Goal: Task Accomplishment & Management: Use online tool/utility

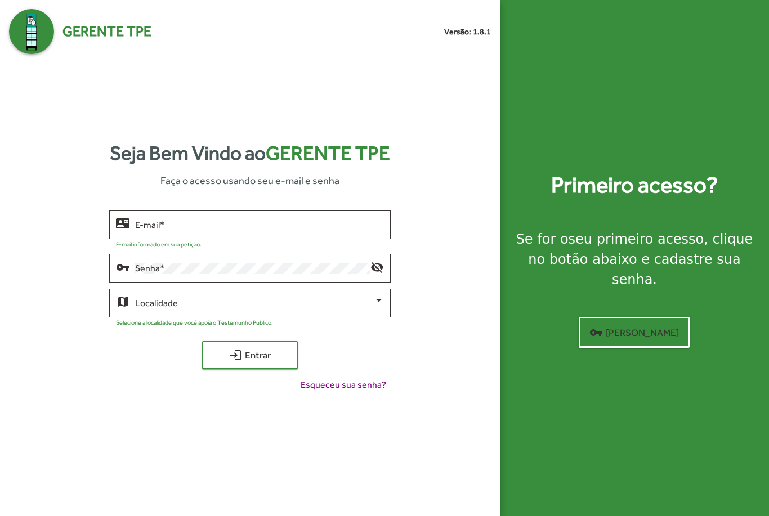
click at [199, 230] on input "E-mail *" at bounding box center [259, 225] width 248 height 10
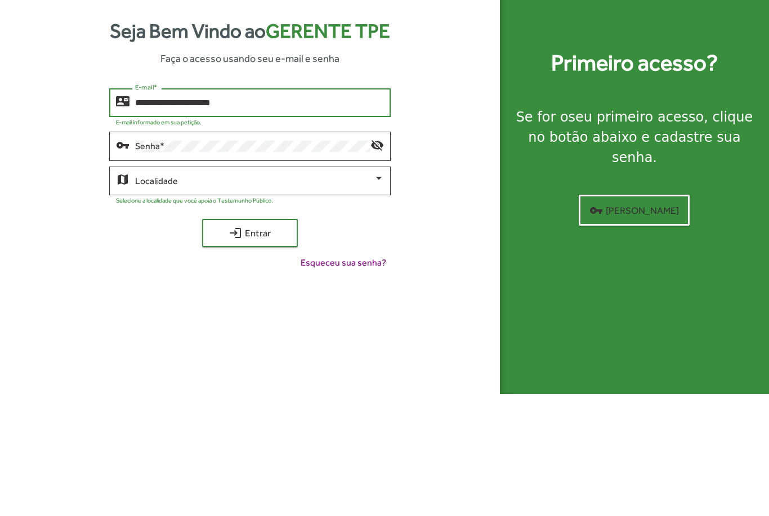
type input "**********"
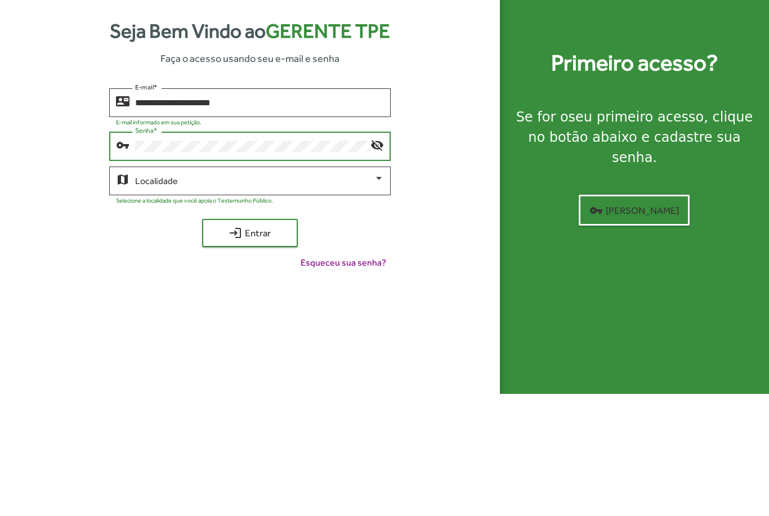
click at [382, 296] on div at bounding box center [379, 301] width 10 height 10
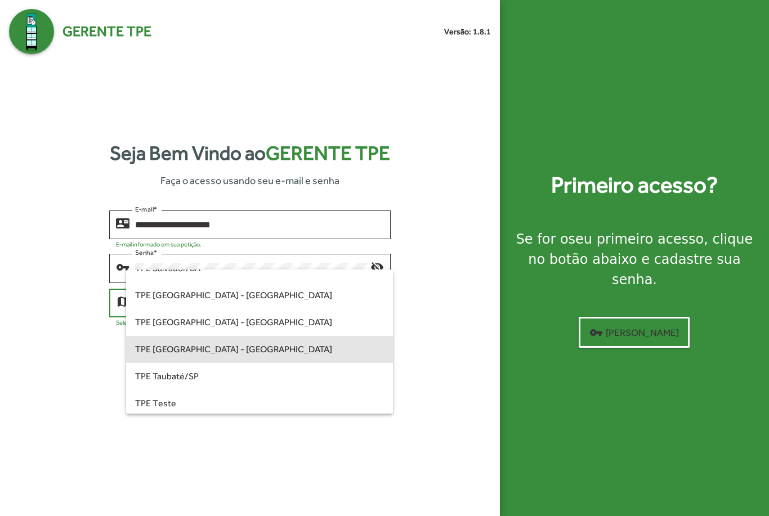
scroll to position [306, 0]
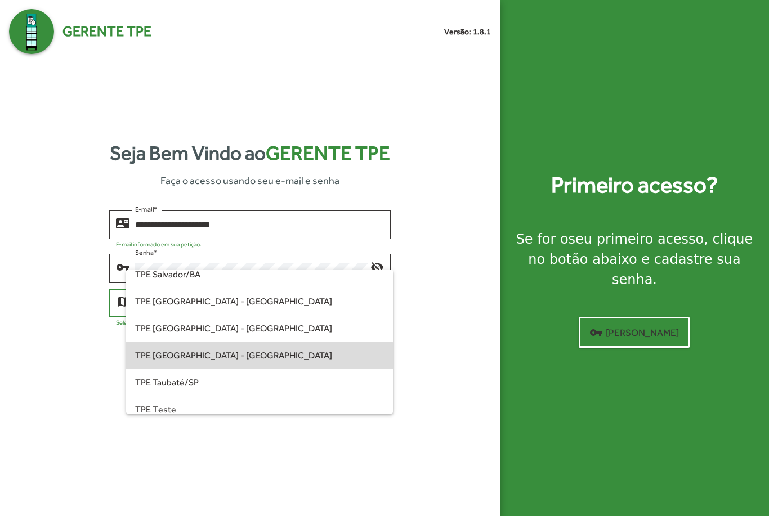
click at [243, 362] on span "TPE [GEOGRAPHIC_DATA] - [GEOGRAPHIC_DATA]" at bounding box center [259, 355] width 248 height 27
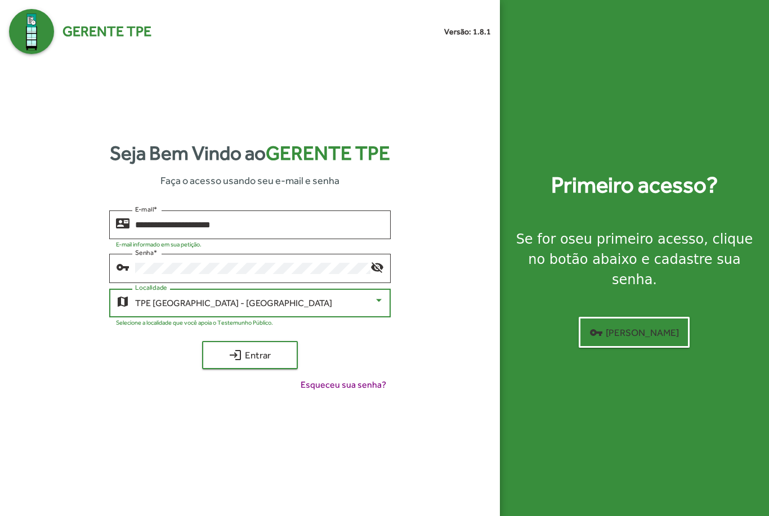
click at [249, 345] on span "login Entrar" at bounding box center [249, 355] width 75 height 20
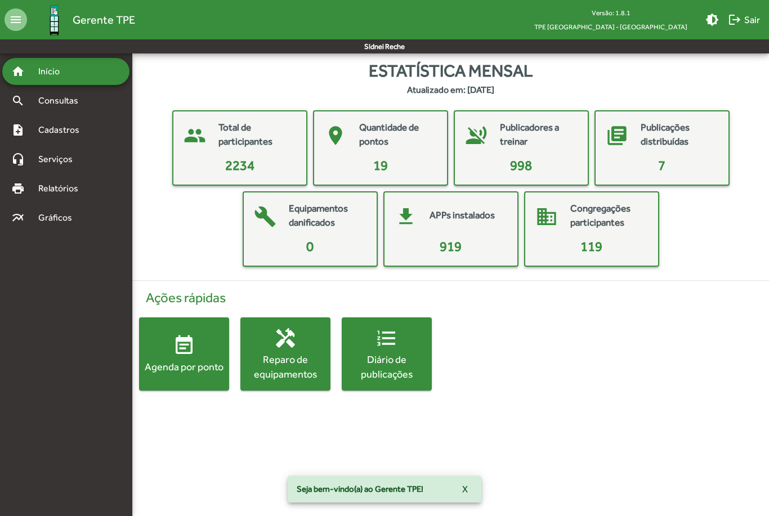
click at [395, 158] on mat-card-content "19" at bounding box center [381, 165] width 124 height 20
click at [388, 157] on mat-card-content "19" at bounding box center [381, 165] width 124 height 20
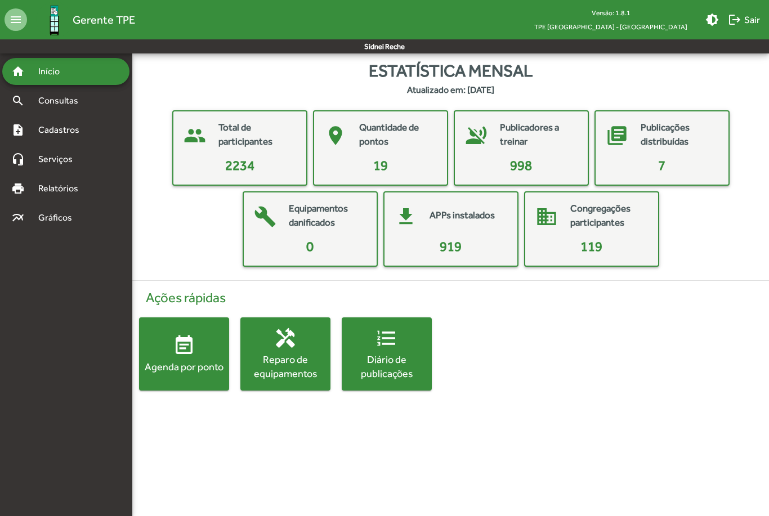
click at [389, 158] on mat-card-content "19" at bounding box center [381, 165] width 124 height 20
click at [390, 149] on div "Quantidade de pontos" at bounding box center [397, 136] width 77 height 31
click at [389, 144] on mat-card-title "Quantidade de pontos" at bounding box center [397, 135] width 77 height 29
click at [189, 364] on div "Agenda por ponto" at bounding box center [184, 367] width 90 height 14
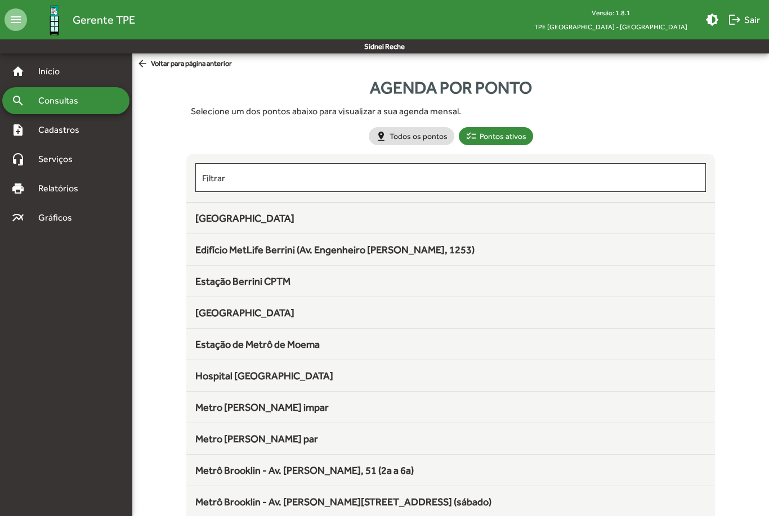
click at [244, 182] on input "Filtrar" at bounding box center [450, 178] width 497 height 10
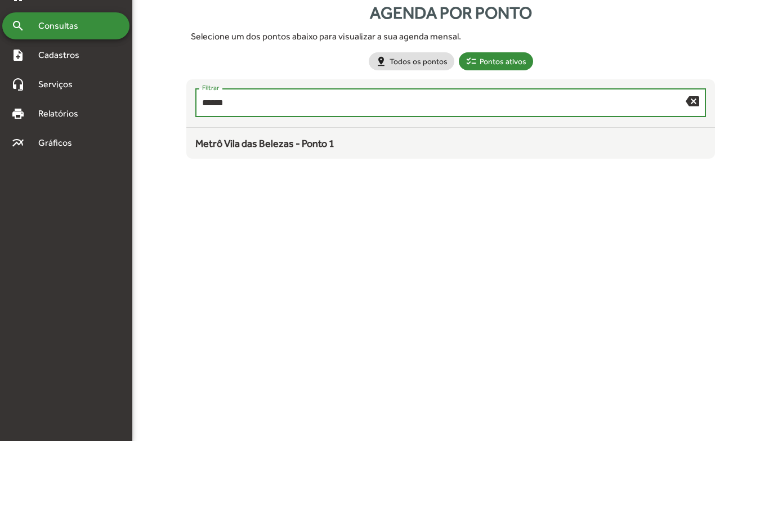
type input "*******"
click at [334, 212] on span "Metrô Vila das Belezas - Ponto 1" at bounding box center [264, 218] width 139 height 12
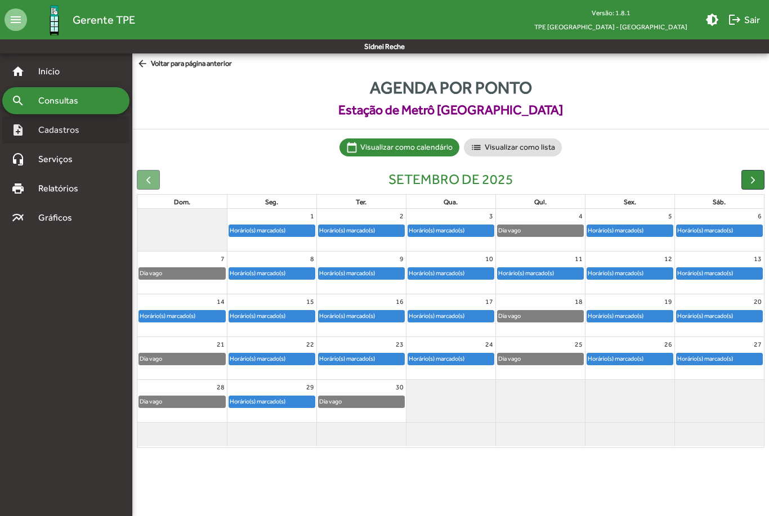
click at [48, 132] on span "Cadastros" at bounding box center [63, 130] width 63 height 14
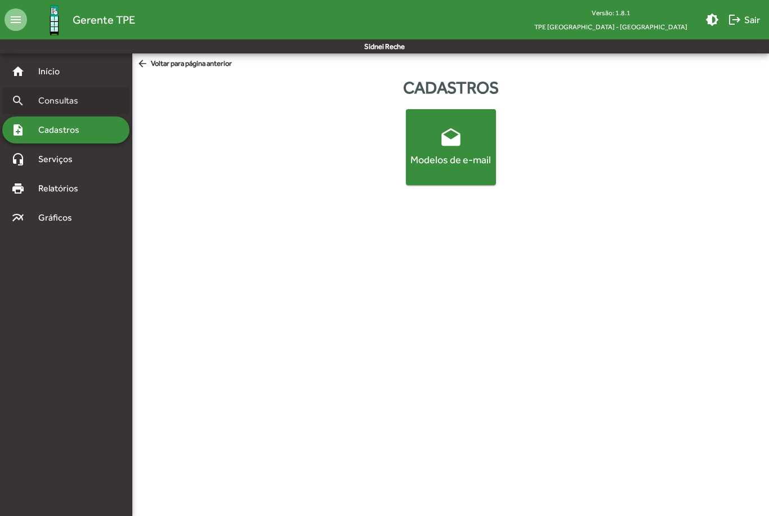
click at [48, 106] on span "Consultas" at bounding box center [62, 101] width 61 height 14
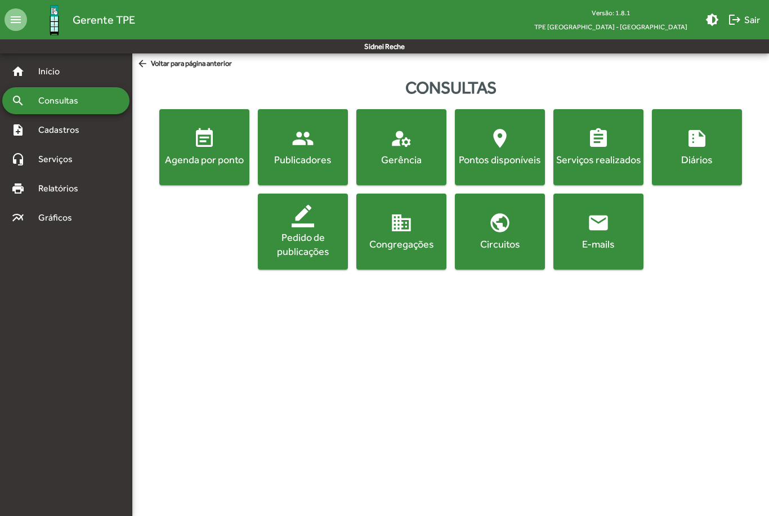
click at [509, 170] on button "location_on Pontos disponíveis" at bounding box center [500, 147] width 90 height 76
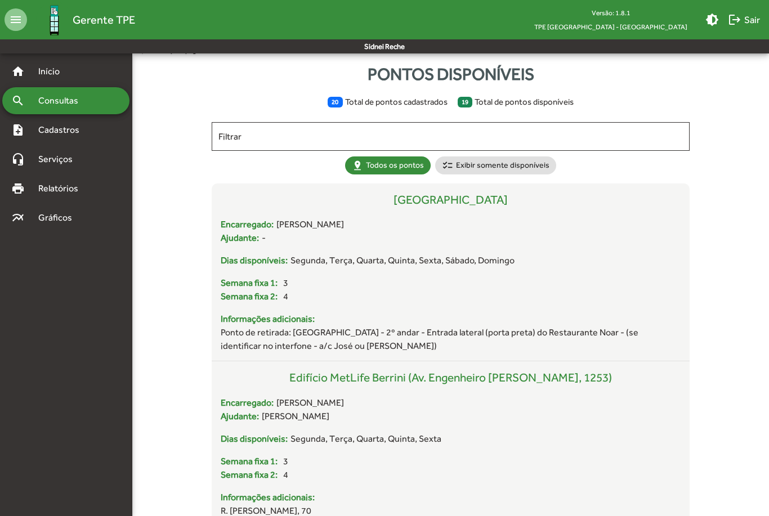
scroll to position [15, 0]
click at [259, 140] on input "Filtrar" at bounding box center [450, 136] width 464 height 10
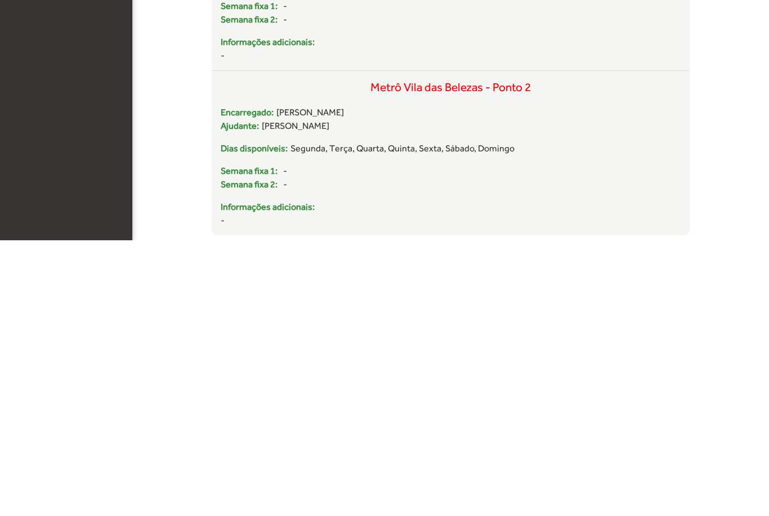
scroll to position [23, 0]
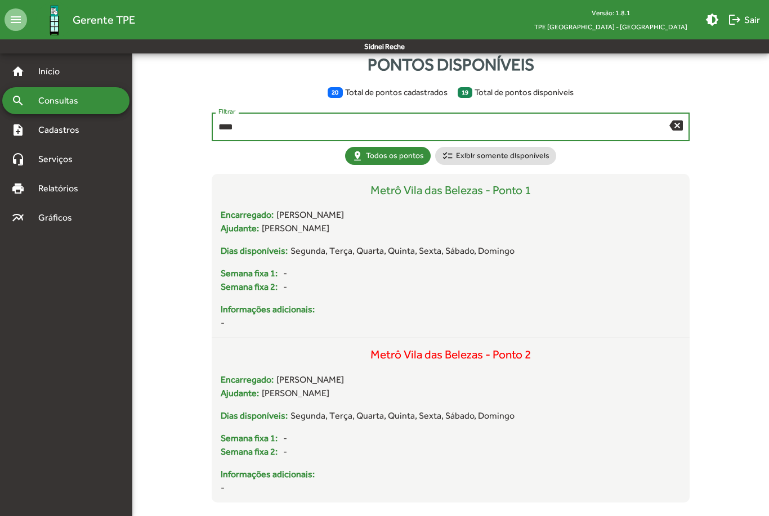
type input "****"
click at [460, 360] on div "Metrô Vila das Belezas - Ponto 2" at bounding box center [450, 359] width 459 height 27
click at [502, 257] on span "Segunda, Terça, Quarta, Quinta, Sexta, Sábado, Domingo" at bounding box center [403, 251] width 224 height 14
click at [490, 402] on div "Encarregado: [PERSON_NAME]: [PERSON_NAME]" at bounding box center [450, 391] width 459 height 36
click at [69, 126] on span "Cadastros" at bounding box center [63, 130] width 63 height 14
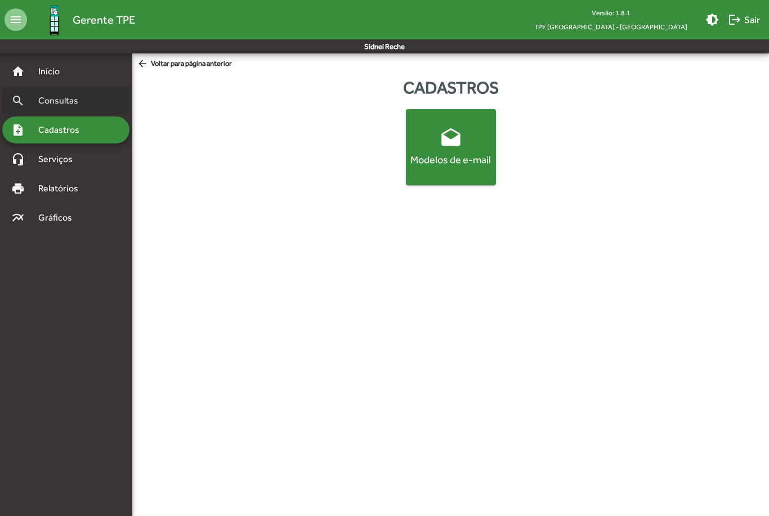
click at [68, 108] on div "search Consultas" at bounding box center [65, 100] width 127 height 27
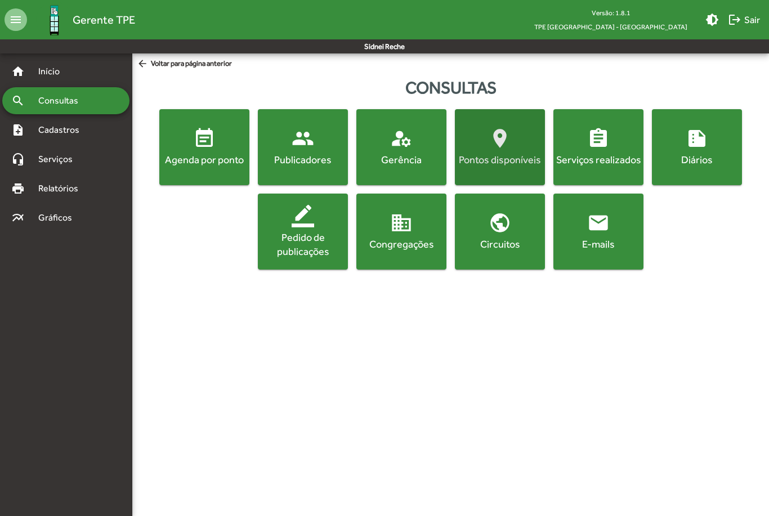
click at [519, 165] on div "Pontos disponíveis" at bounding box center [500, 160] width 86 height 14
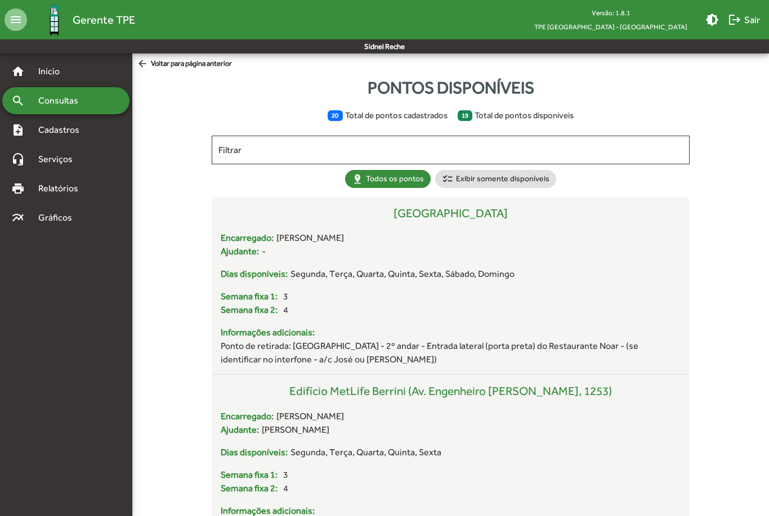
click at [258, 155] on input "Filtrar" at bounding box center [450, 150] width 464 height 10
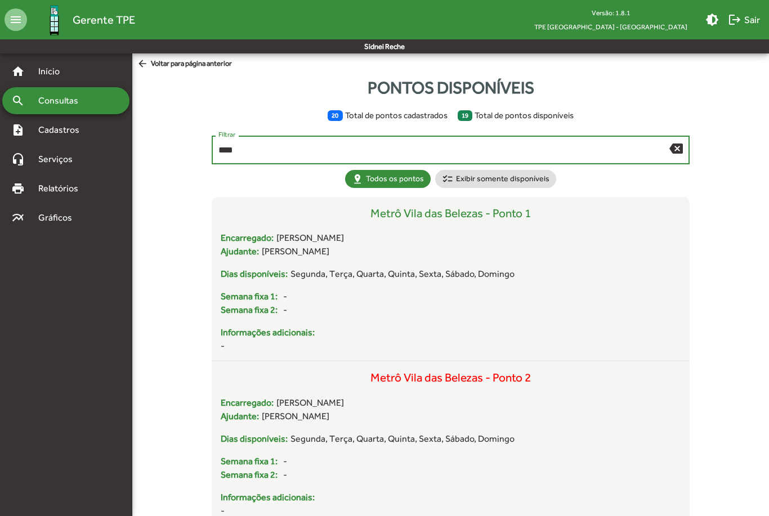
type input "****"
click at [680, 154] on mat-icon "backspace" at bounding box center [677, 148] width 14 height 14
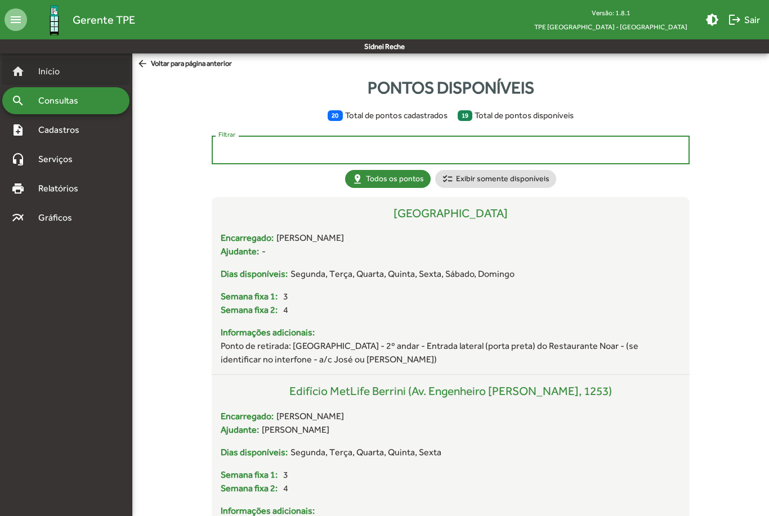
click at [40, 76] on span "Início" at bounding box center [54, 72] width 44 height 14
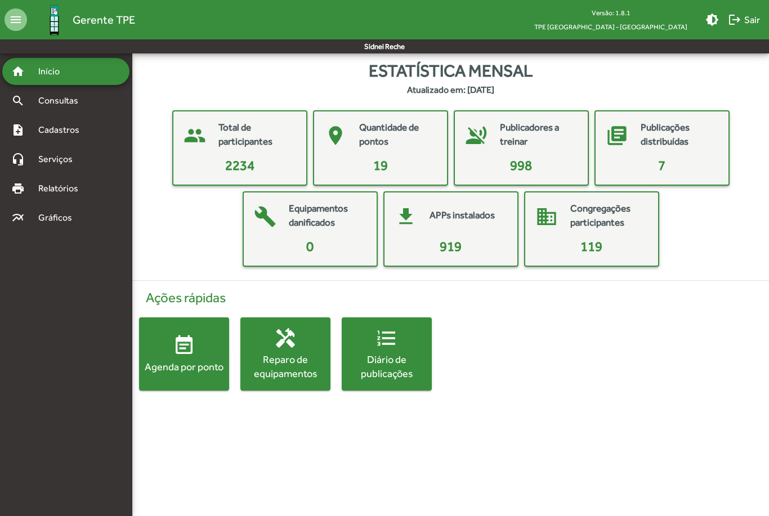
click at [186, 371] on div "Agenda por ponto" at bounding box center [184, 367] width 90 height 14
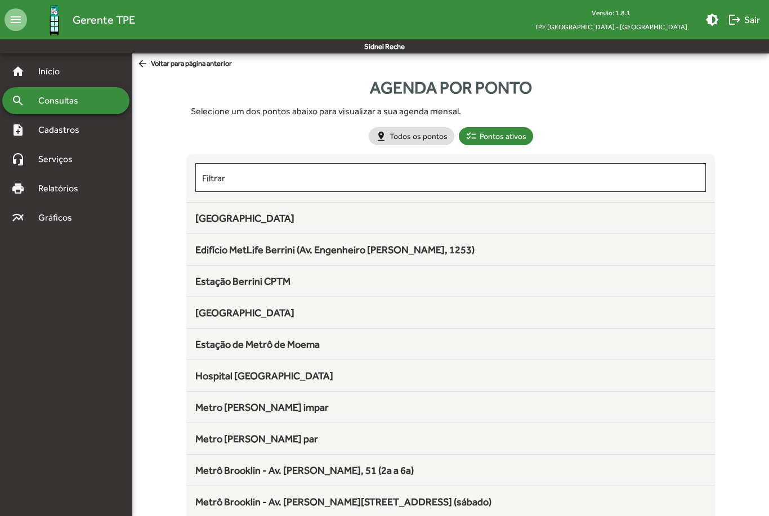
click at [248, 180] on input "Filtrar" at bounding box center [450, 178] width 497 height 10
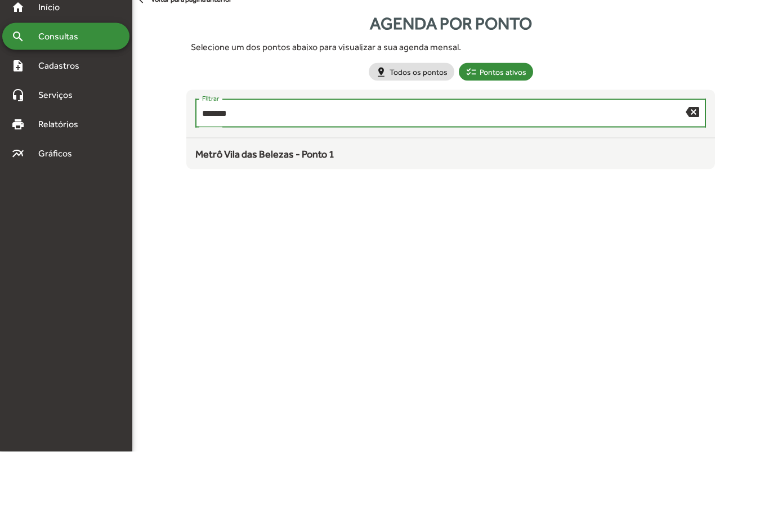
type input "*******"
click at [694, 169] on mat-icon "backspace" at bounding box center [693, 176] width 14 height 14
click at [686, 173] on input "Filtrar" at bounding box center [444, 178] width 484 height 10
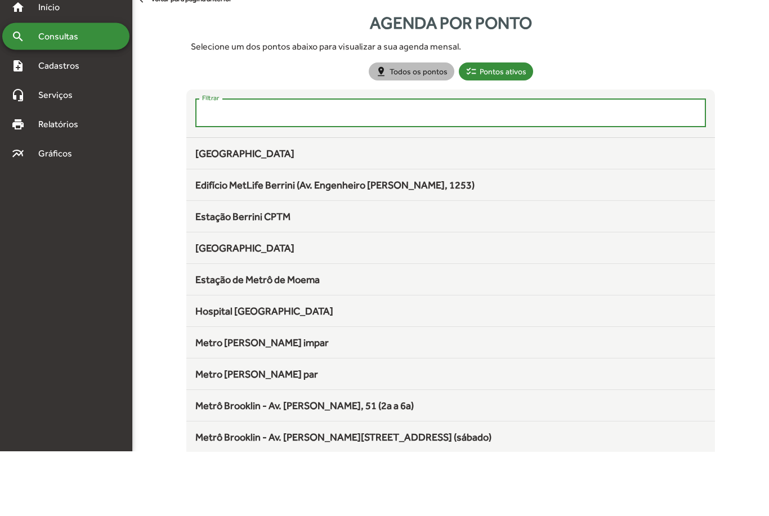
click at [638, 127] on mat-chip-list "pin_drop Todos os pontos checklist Pontos ativos" at bounding box center [450, 136] width 529 height 18
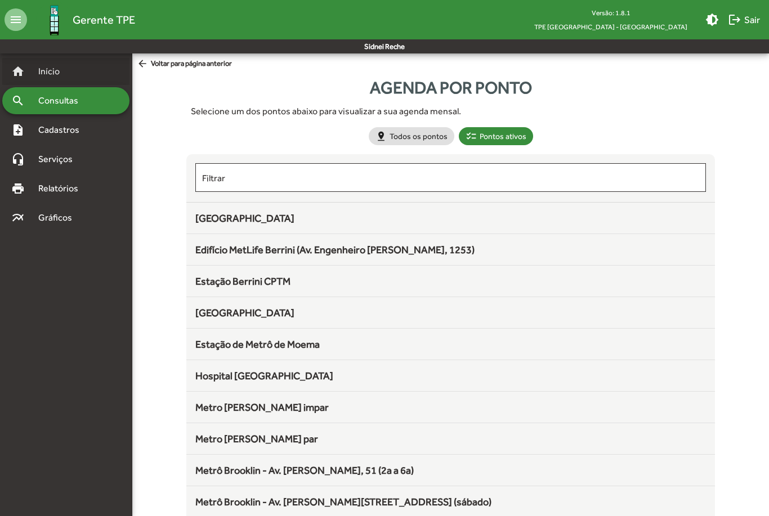
click at [42, 75] on span "Início" at bounding box center [54, 72] width 44 height 14
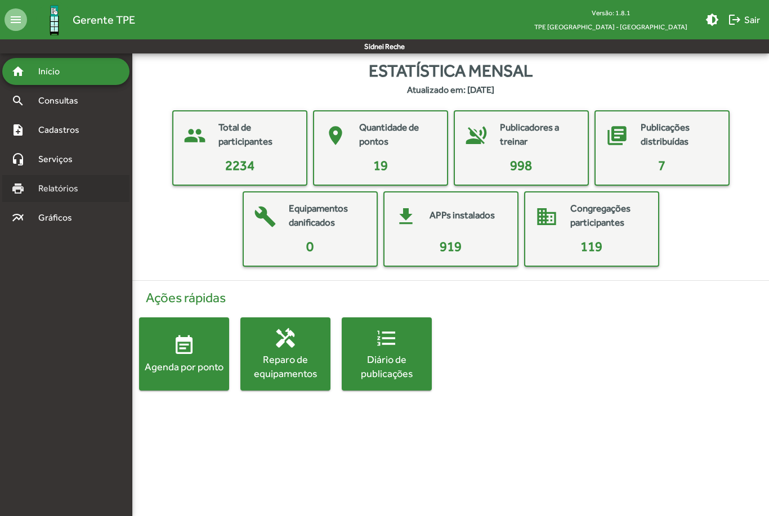
click at [41, 195] on span "Relatórios" at bounding box center [62, 189] width 61 height 14
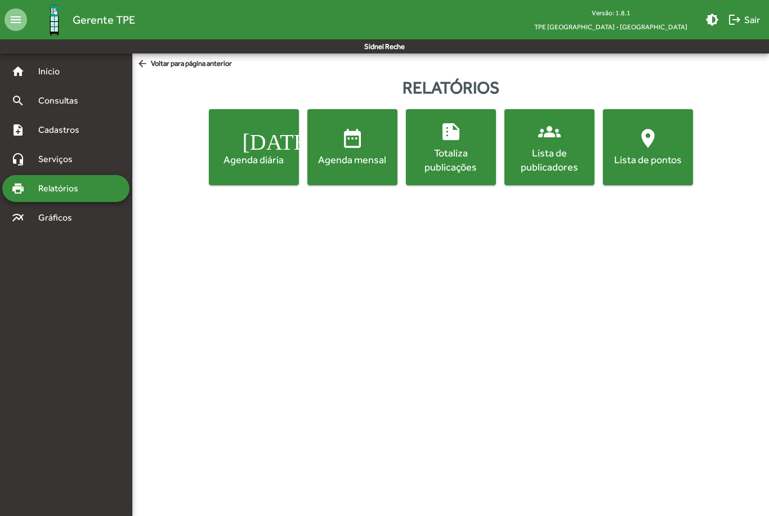
click at [646, 179] on button "location_on Lista de pontos" at bounding box center [648, 147] width 90 height 76
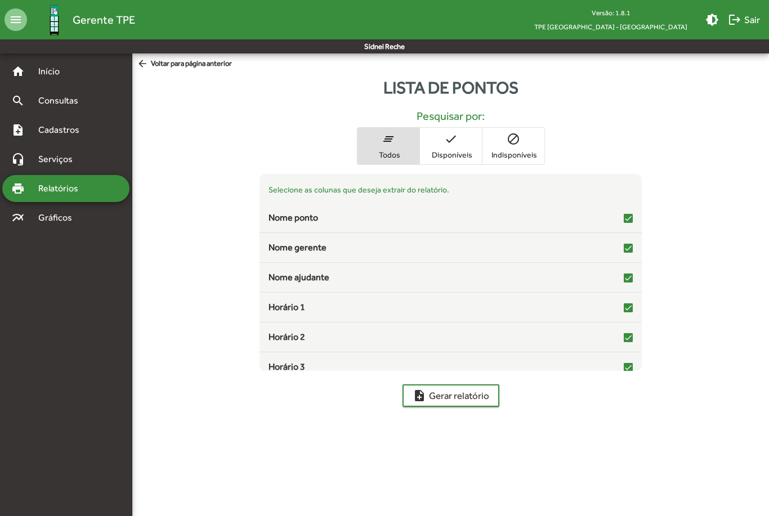
click at [425, 403] on span "note_add Gerar relatório" at bounding box center [451, 396] width 77 height 20
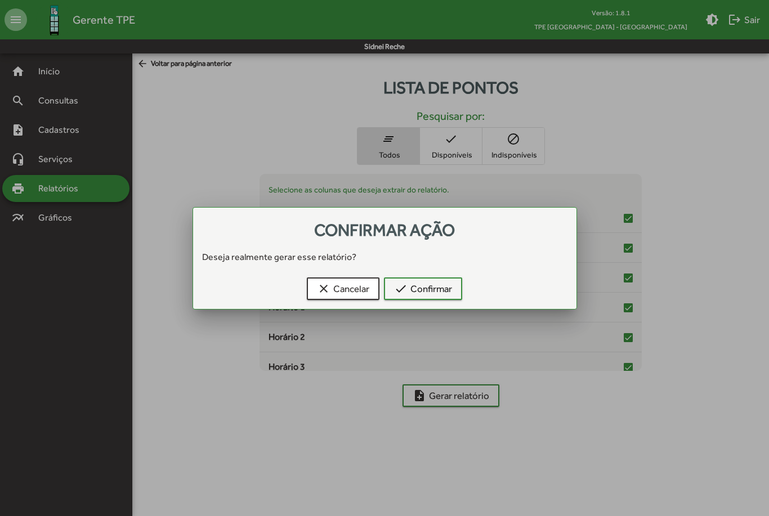
click at [444, 295] on span "check Confirmar" at bounding box center [423, 289] width 58 height 20
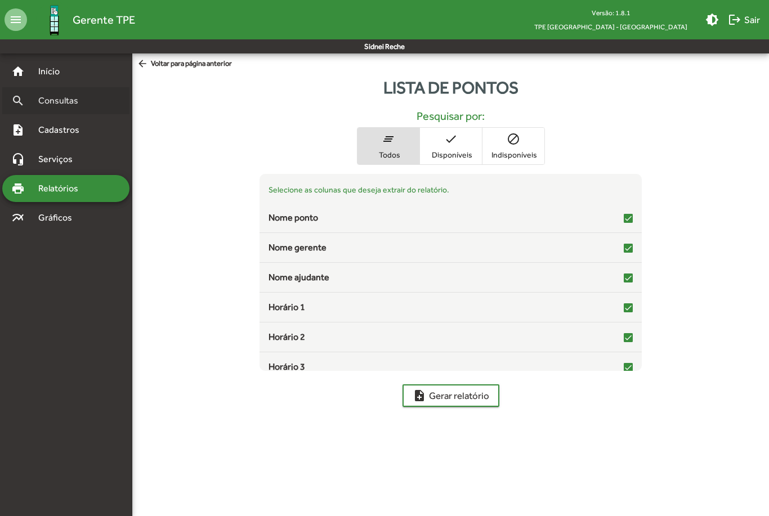
click at [52, 88] on div "search Consultas" at bounding box center [65, 100] width 127 height 27
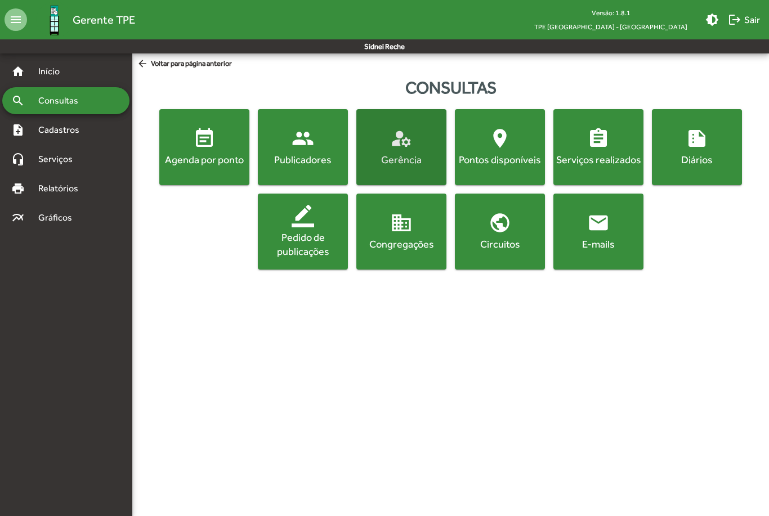
click at [416, 158] on div "Gerência" at bounding box center [402, 160] width 86 height 14
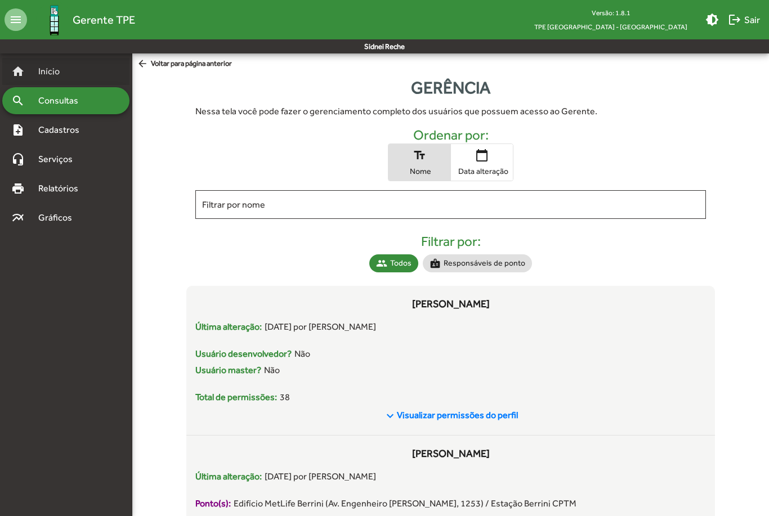
click at [45, 75] on span "Início" at bounding box center [54, 72] width 44 height 14
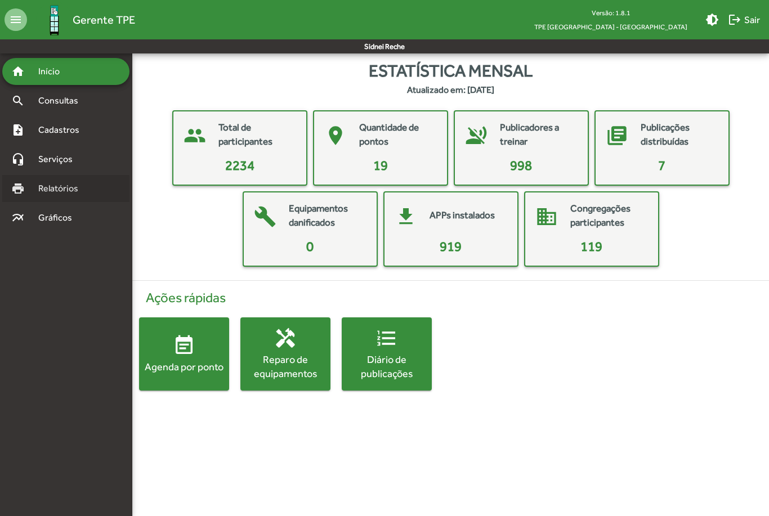
click at [47, 196] on div "print Relatórios" at bounding box center [65, 188] width 127 height 27
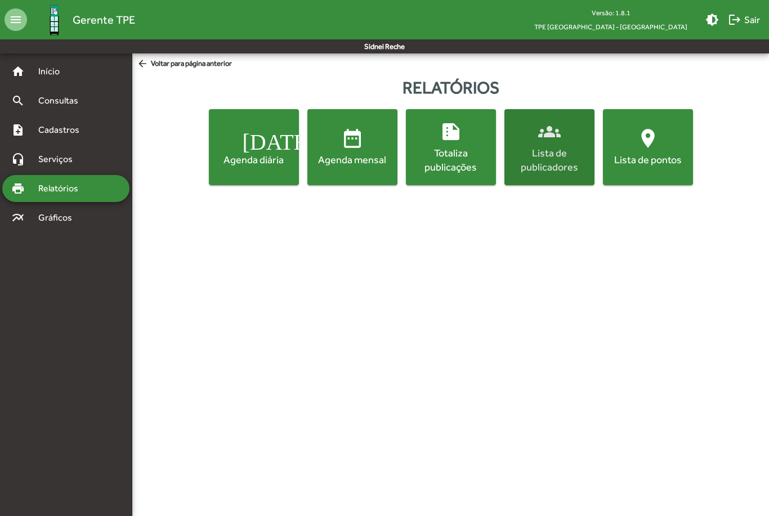
click at [561, 164] on div "Lista de publicadores" at bounding box center [550, 160] width 86 height 28
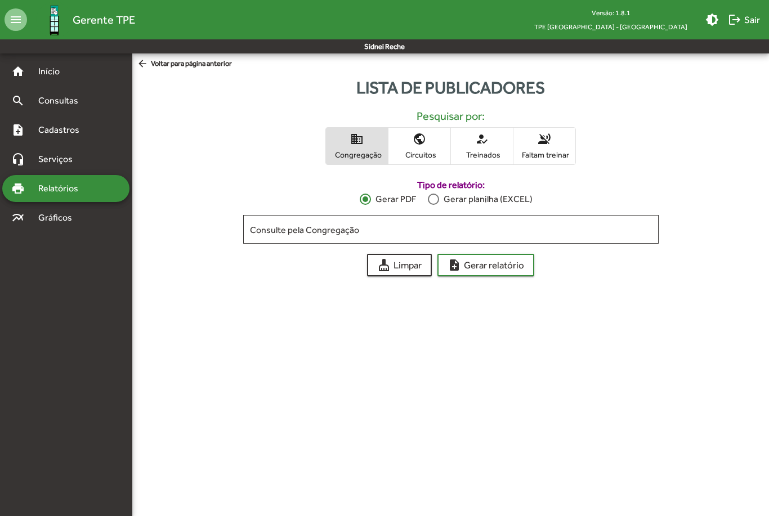
click at [307, 233] on input "Consulte pela Congregação" at bounding box center [451, 230] width 402 height 10
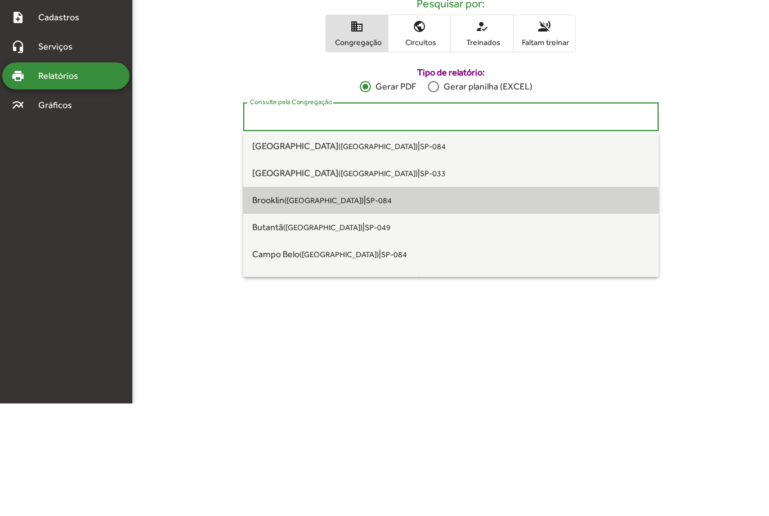
click at [305, 300] on span "Brooklin ([GEOGRAPHIC_DATA]) | SP-084" at bounding box center [451, 313] width 398 height 27
type input "**********"
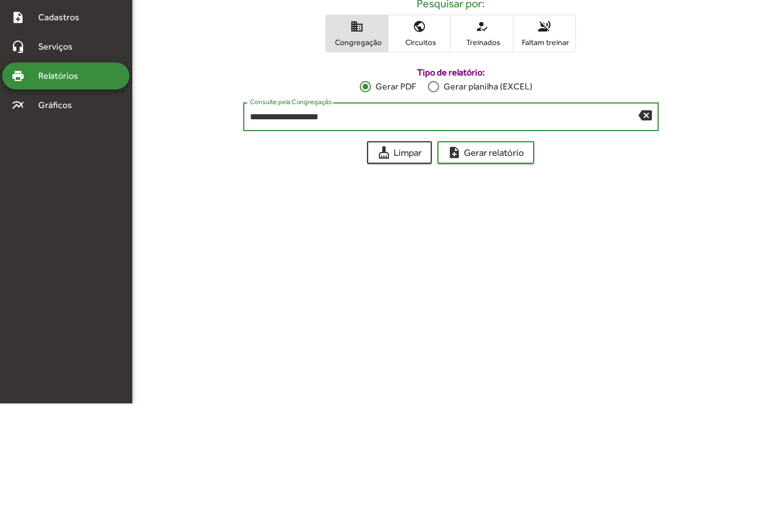
click at [505, 255] on span "note_add Gerar relatório" at bounding box center [486, 265] width 77 height 20
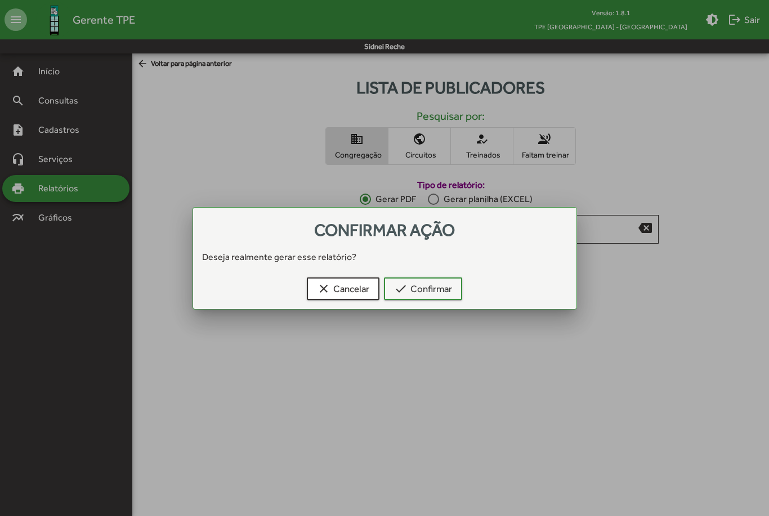
click at [440, 288] on span "check Confirmar" at bounding box center [423, 289] width 58 height 20
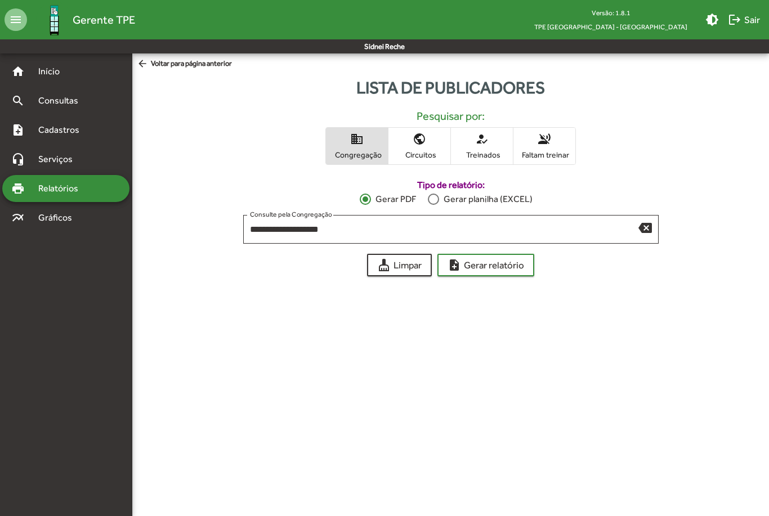
click at [467, 266] on span "note_add Gerar relatório" at bounding box center [486, 265] width 77 height 20
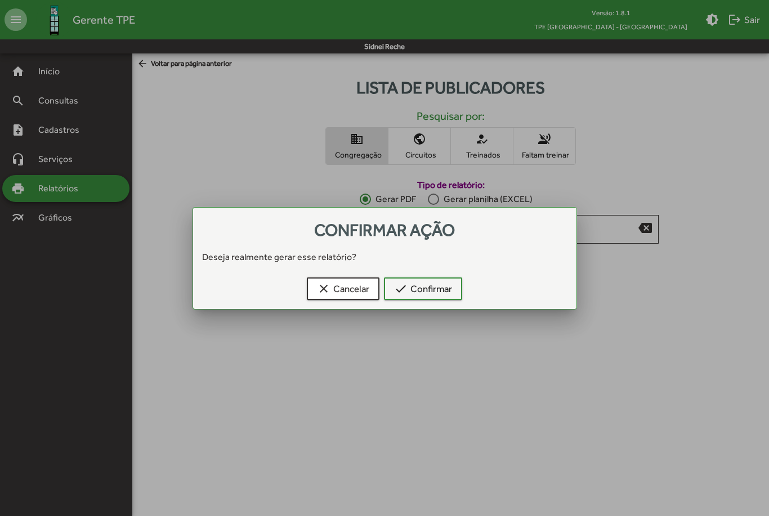
click at [434, 291] on span "check Confirmar" at bounding box center [423, 289] width 58 height 20
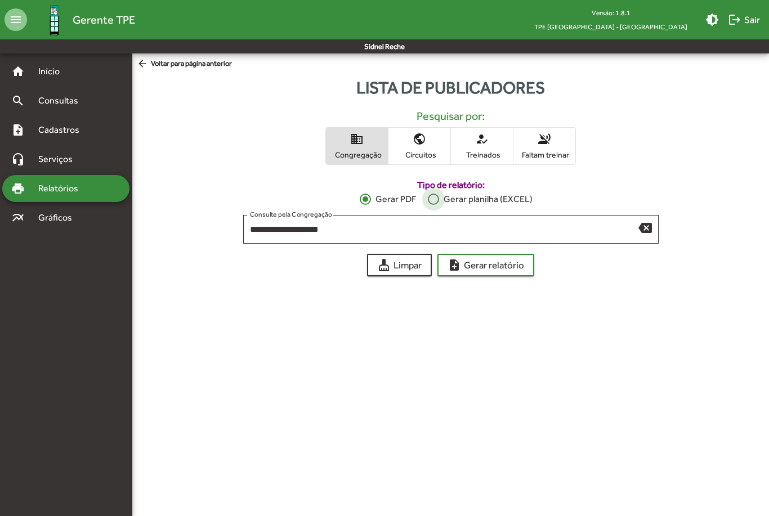
click at [453, 200] on div "Gerar planilha (EXCEL)" at bounding box center [485, 200] width 93 height 14
click at [494, 270] on span "note_add Gerar relatório" at bounding box center [486, 265] width 77 height 20
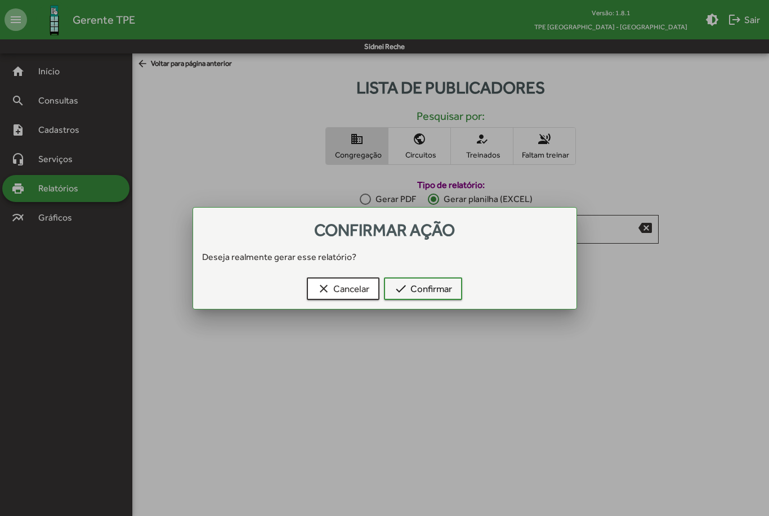
click at [441, 293] on span "check Confirmar" at bounding box center [423, 289] width 58 height 20
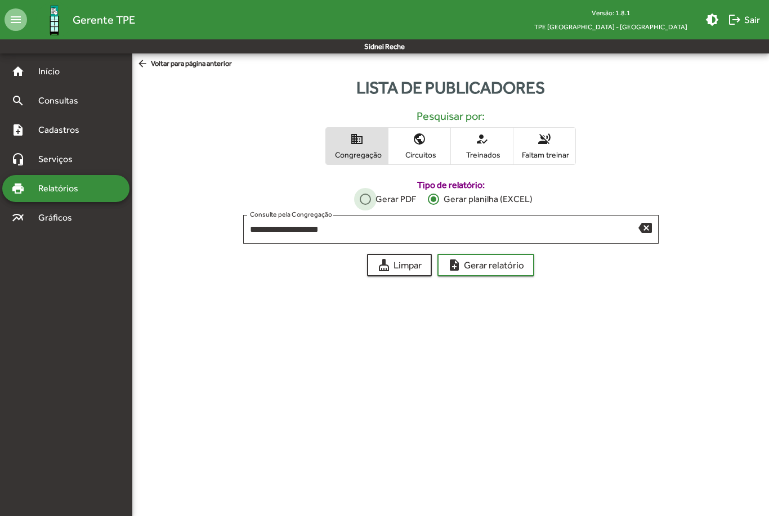
click at [375, 202] on div "Gerar PDF" at bounding box center [393, 200] width 45 height 14
click at [500, 270] on span "note_add Gerar relatório" at bounding box center [486, 265] width 77 height 20
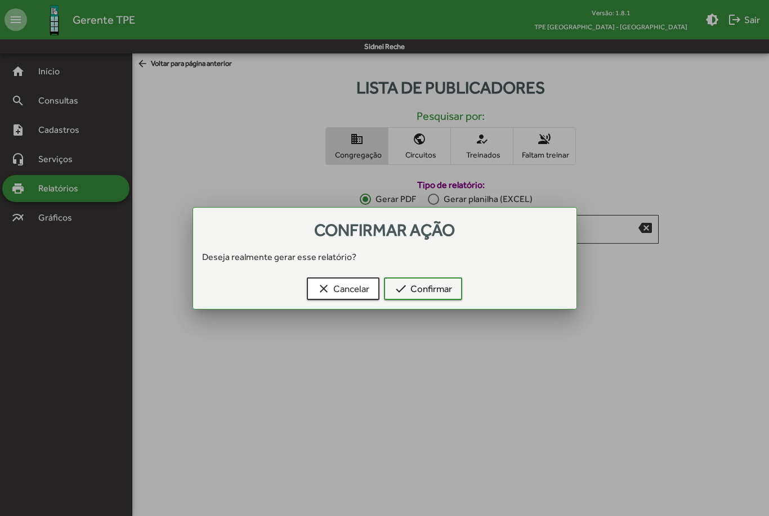
click at [429, 292] on span "check Confirmar" at bounding box center [423, 289] width 58 height 20
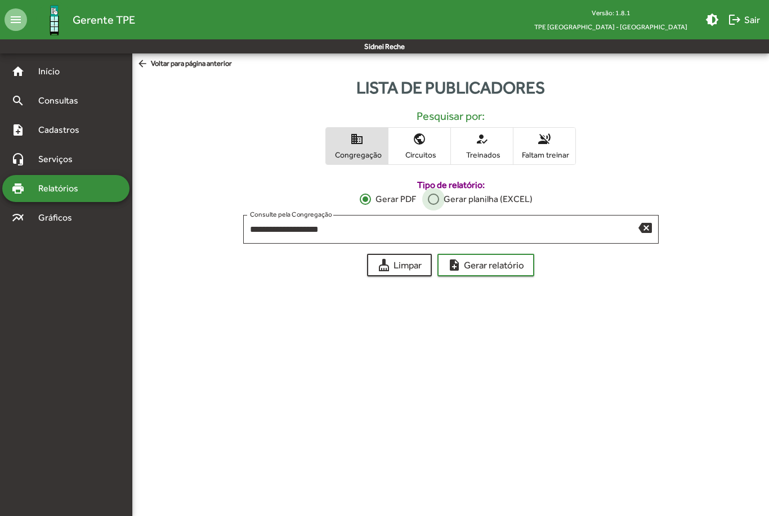
click at [436, 200] on div at bounding box center [433, 199] width 11 height 11
click at [487, 271] on span "note_add Gerar relatório" at bounding box center [486, 265] width 77 height 20
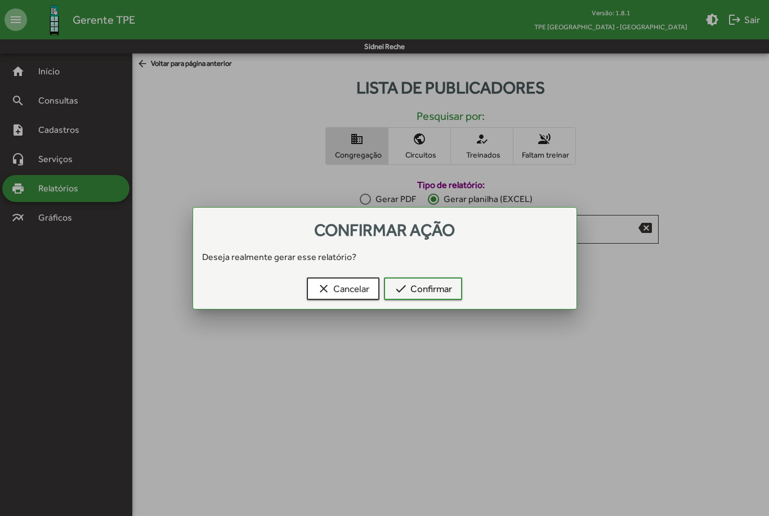
click at [429, 290] on span "check Confirmar" at bounding box center [423, 289] width 58 height 20
